Goal: Task Accomplishment & Management: Complete application form

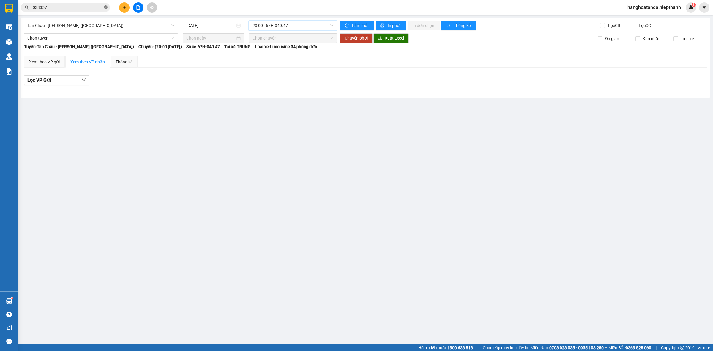
click at [105, 6] on icon "close-circle" at bounding box center [106, 7] width 4 height 4
click at [71, 5] on input "text" at bounding box center [68, 7] width 70 height 7
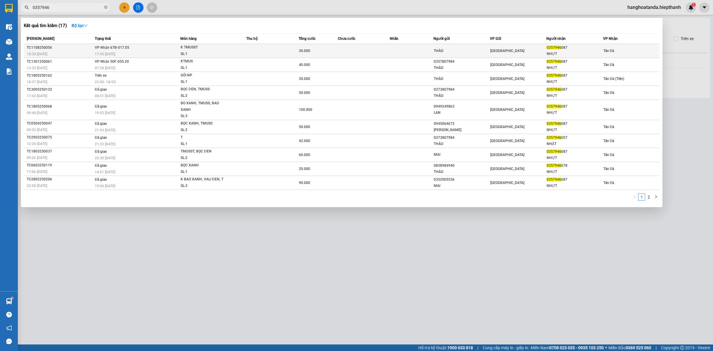
type input "0357946"
click at [219, 45] on div "K TMUSST" at bounding box center [203, 47] width 45 height 7
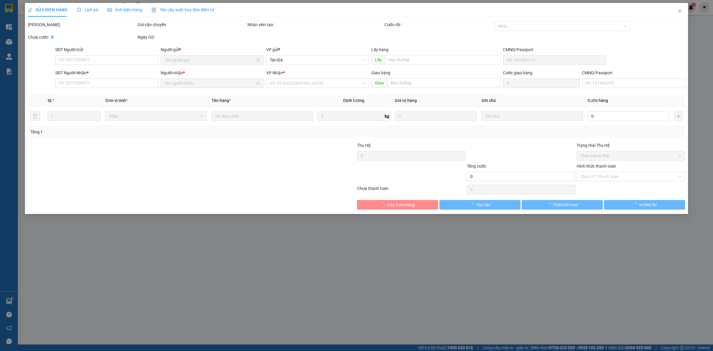
type input "THẢO"
type input "0357946087"
type input "NHỰT"
type input "30.000"
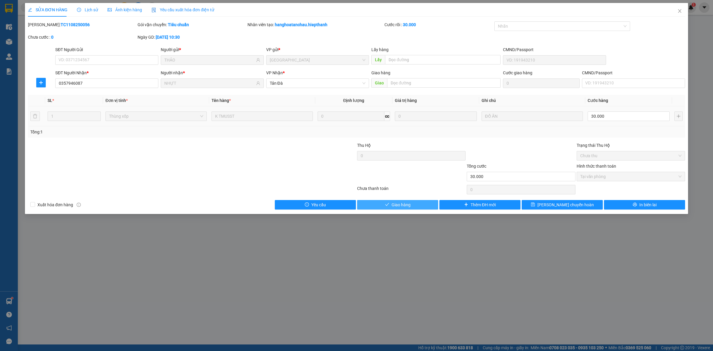
click at [418, 207] on button "Giao hàng" at bounding box center [397, 205] width 81 height 10
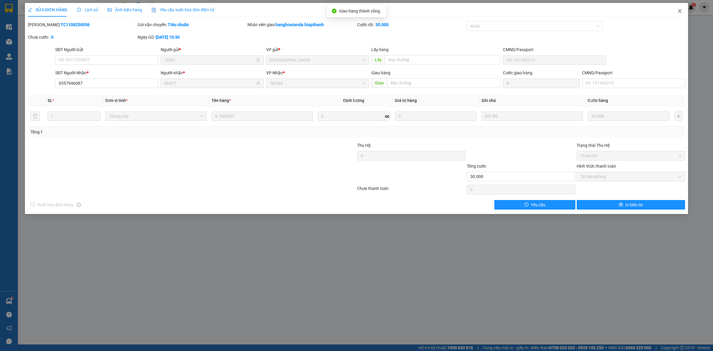
click at [680, 12] on icon "close" at bounding box center [679, 11] width 5 height 5
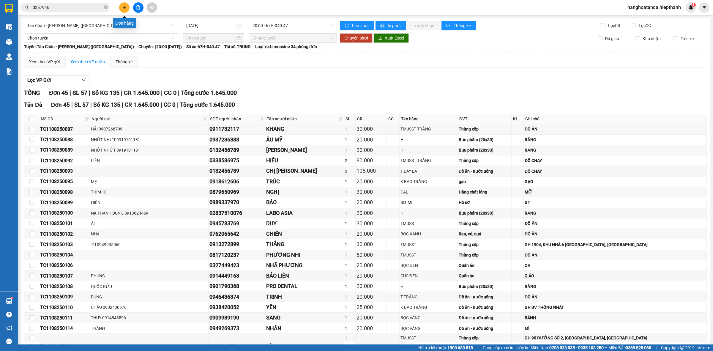
click at [124, 7] on icon "plus" at bounding box center [124, 7] width 4 height 4
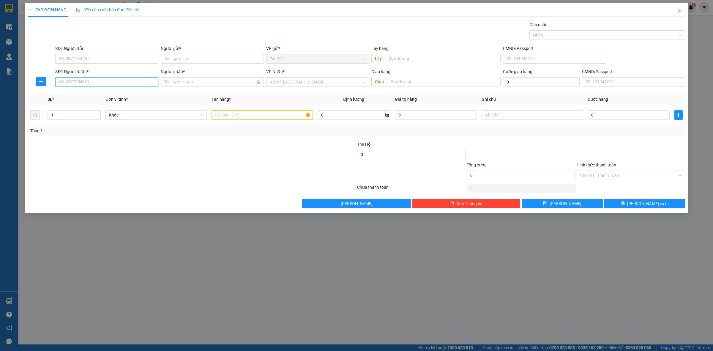
click at [102, 86] on input "SĐT Người Nhận *" at bounding box center [106, 82] width 103 height 10
click at [103, 84] on input "SĐT Người Nhận *" at bounding box center [106, 82] width 103 height 10
type input "0"
click at [82, 58] on input "SĐT Người Gửi" at bounding box center [106, 59] width 103 height 10
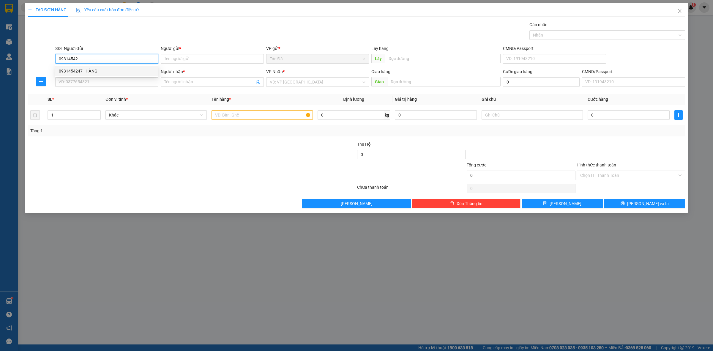
click at [86, 71] on div "0931454247 - HẰNG" at bounding box center [107, 71] width 96 height 7
type input "0931454247"
type input "HẰNG"
type input "0931454247"
click at [83, 81] on input "SĐT Người Nhận *" at bounding box center [106, 82] width 103 height 10
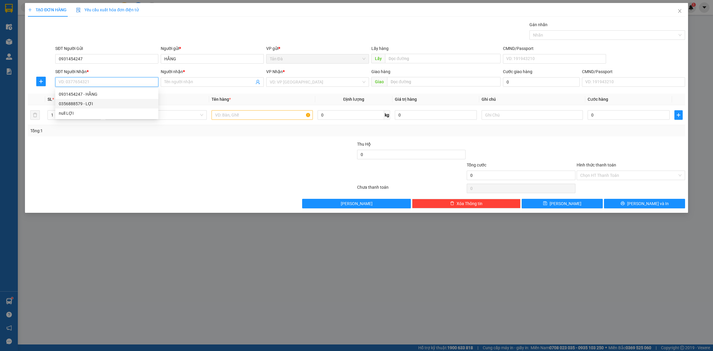
click at [109, 103] on div "0356888579 - LỢI" at bounding box center [107, 103] width 96 height 7
type input "0356888579"
type input "LỢI"
click at [284, 78] on input "search" at bounding box center [316, 82] width 92 height 9
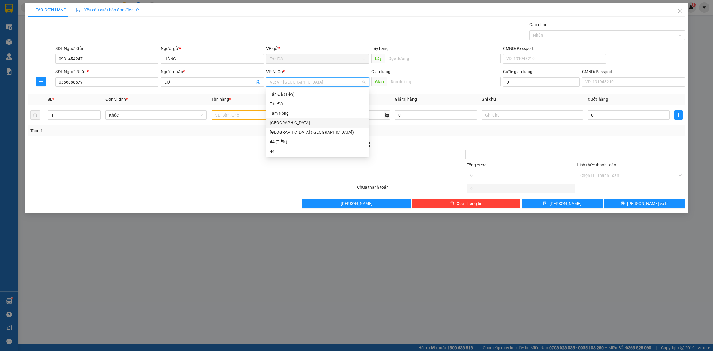
click at [282, 124] on div "[GEOGRAPHIC_DATA]" at bounding box center [318, 122] width 96 height 7
click at [229, 112] on input "text" at bounding box center [261, 115] width 101 height 10
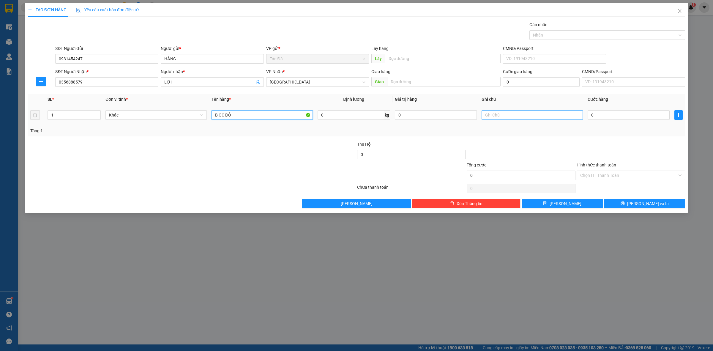
type input "B OC ĐỎ"
click at [516, 116] on input "text" at bounding box center [531, 115] width 101 height 10
type input "YẾN"
click at [575, 204] on button "[PERSON_NAME]" at bounding box center [562, 204] width 81 height 10
click at [679, 13] on icon "close" at bounding box center [679, 11] width 5 height 5
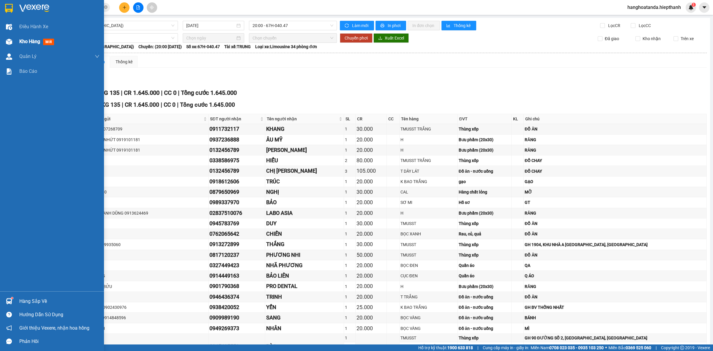
click at [29, 38] on div "Kho hàng mới" at bounding box center [37, 41] width 37 height 7
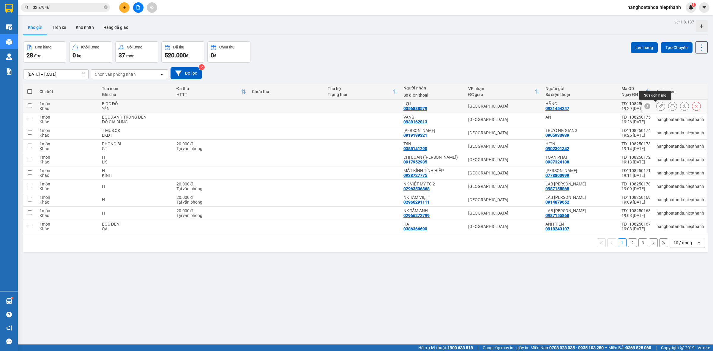
click at [658, 106] on icon at bounding box center [660, 106] width 4 height 4
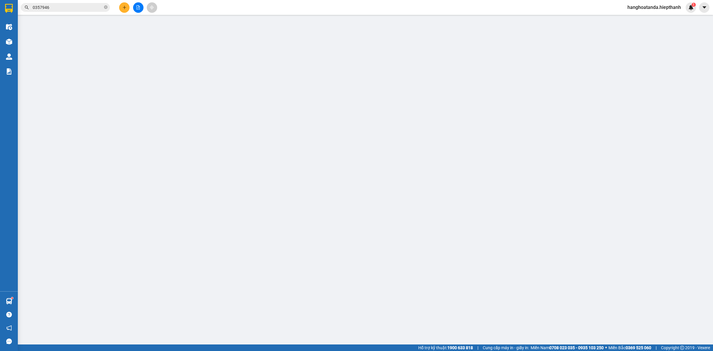
type input "0931454247"
type input "0356888579"
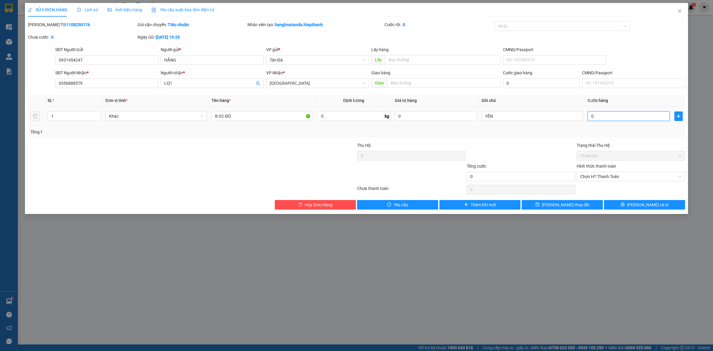
click at [621, 121] on input "0" at bounding box center [628, 116] width 82 height 10
type input "2"
type input "20"
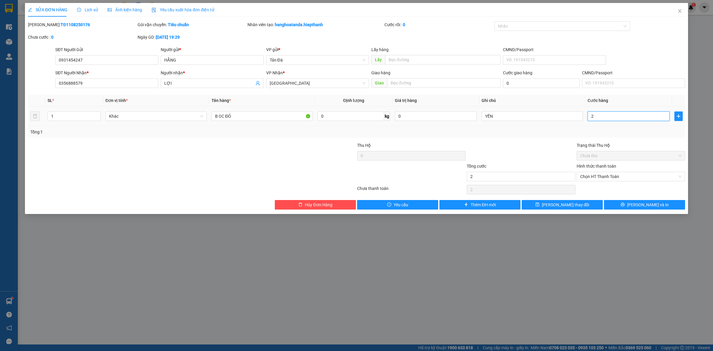
type input "20"
click at [601, 176] on span "Chọn HT Thanh Toán" at bounding box center [630, 176] width 101 height 9
type input "20"
type input "20.000"
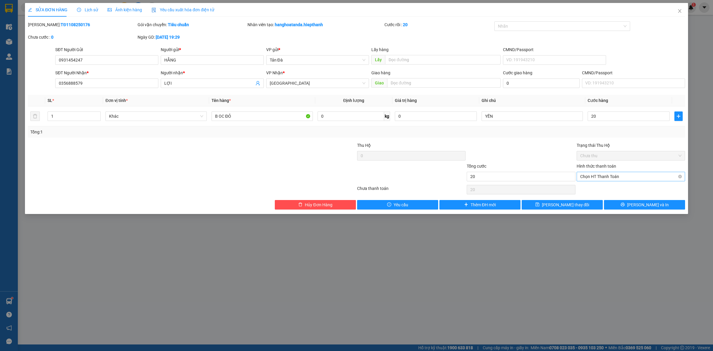
type input "20.000"
click at [593, 188] on div "Tại văn phòng" at bounding box center [630, 188] width 101 height 7
type input "0"
click at [539, 204] on icon "save" at bounding box center [537, 204] width 4 height 4
